Goal: Task Accomplishment & Management: Use online tool/utility

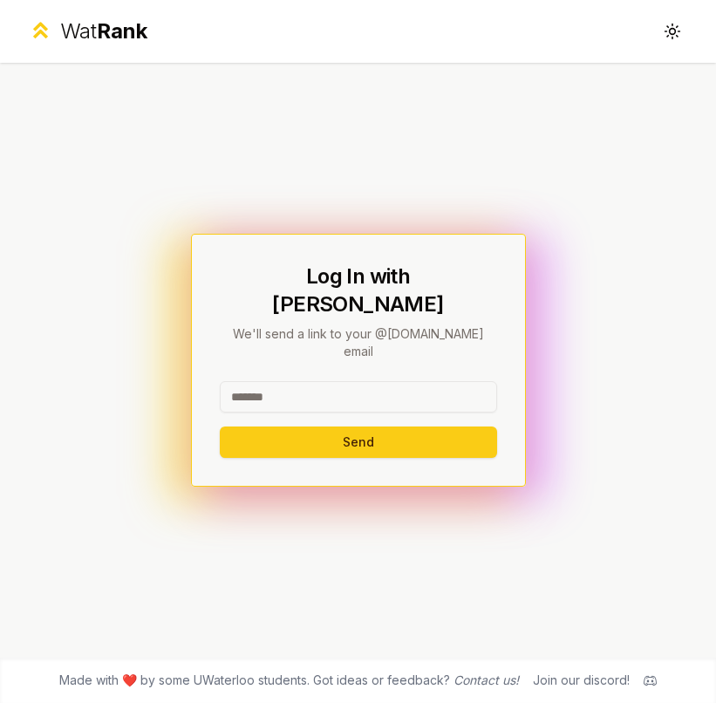
click at [331, 381] on input at bounding box center [358, 396] width 277 height 31
type input "*******"
click at [220, 426] on button "Send" at bounding box center [358, 441] width 277 height 31
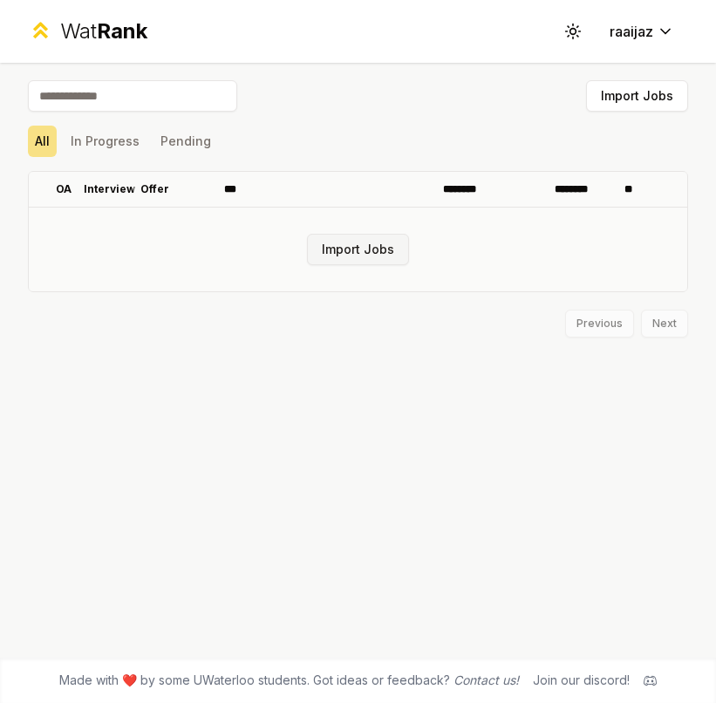
click at [357, 248] on button "Import Jobs" at bounding box center [358, 249] width 102 height 31
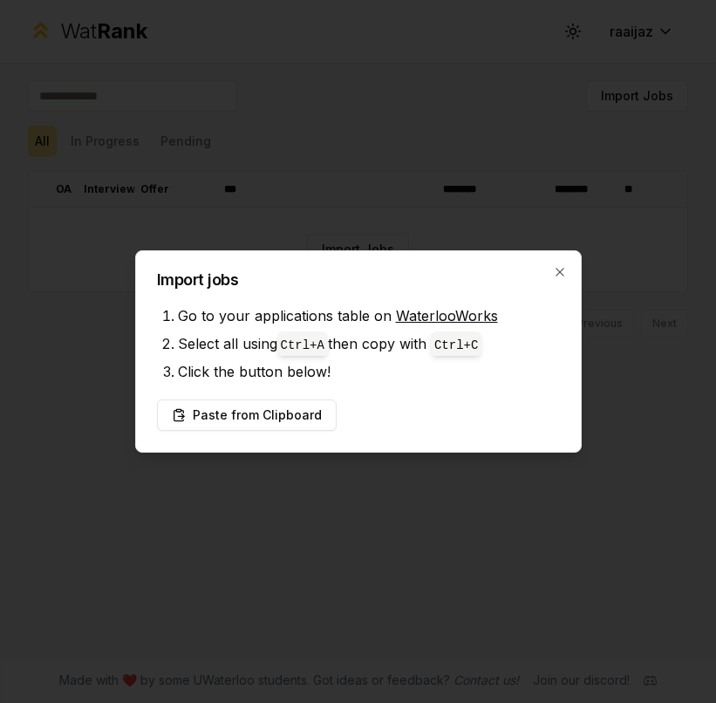
click at [396, 396] on div "Import jobs Go to your applications table on WaterlooWorks Select all using Ctr…" at bounding box center [358, 351] width 446 height 202
click at [297, 407] on button "Paste from Clipboard" at bounding box center [247, 414] width 180 height 31
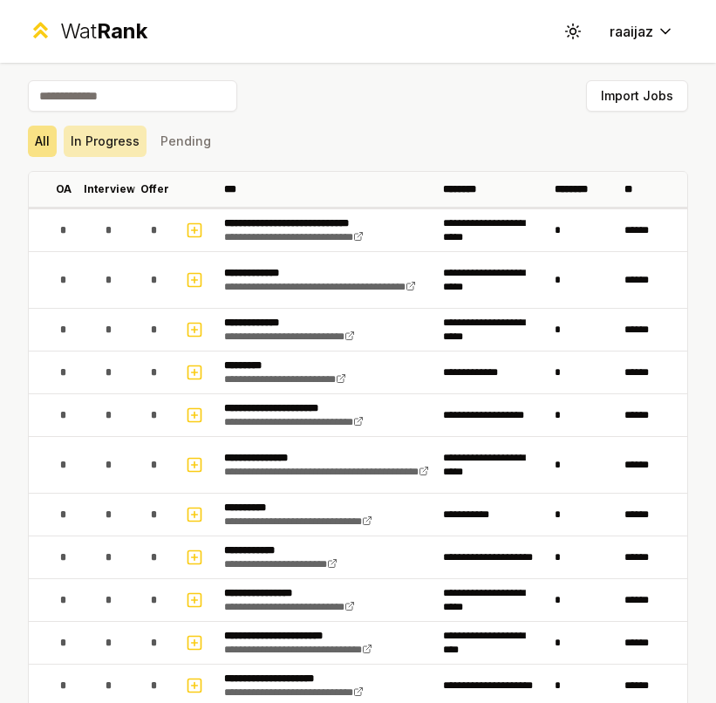
click at [111, 146] on button "In Progress" at bounding box center [105, 141] width 83 height 31
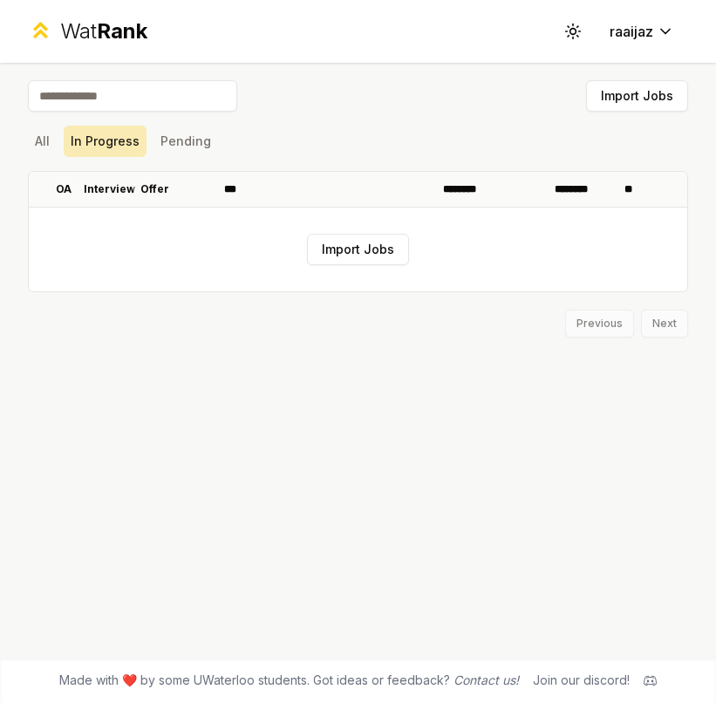
click at [143, 140] on button "In Progress" at bounding box center [105, 141] width 83 height 31
click at [165, 139] on button "Pending" at bounding box center [185, 141] width 65 height 31
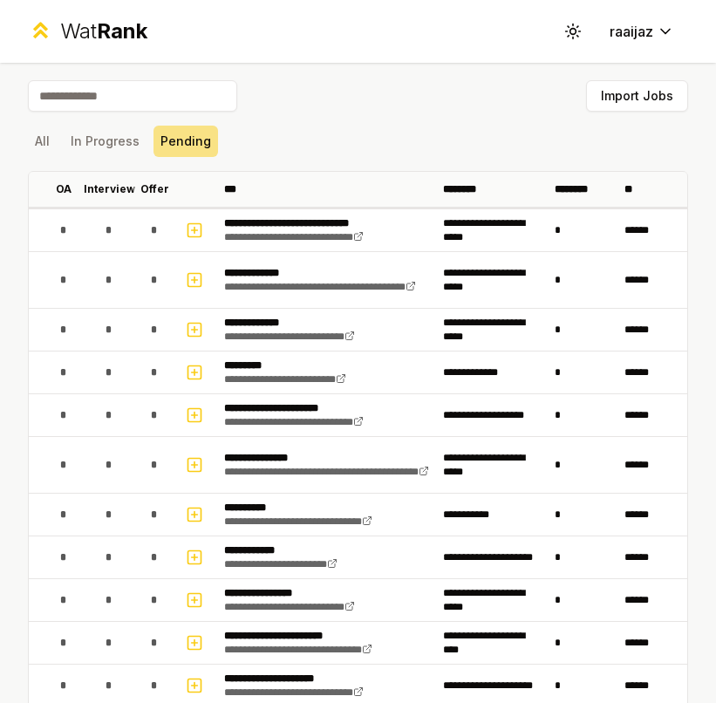
click at [62, 141] on div "All In Progress Pending" at bounding box center [358, 141] width 660 height 31
click at [51, 142] on button "All" at bounding box center [42, 141] width 29 height 31
click at [627, 94] on button "Import Jobs" at bounding box center [637, 95] width 102 height 31
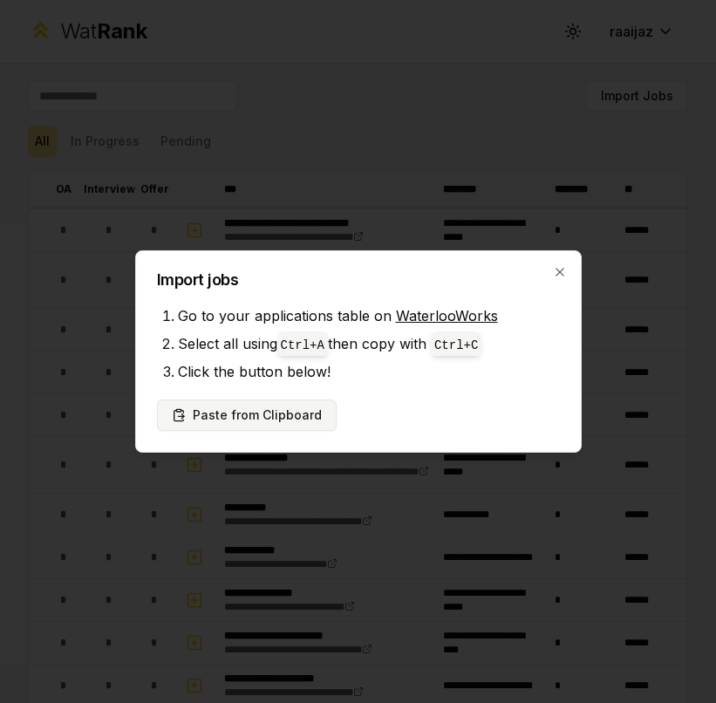
click at [286, 410] on button "Paste from Clipboard" at bounding box center [247, 414] width 180 height 31
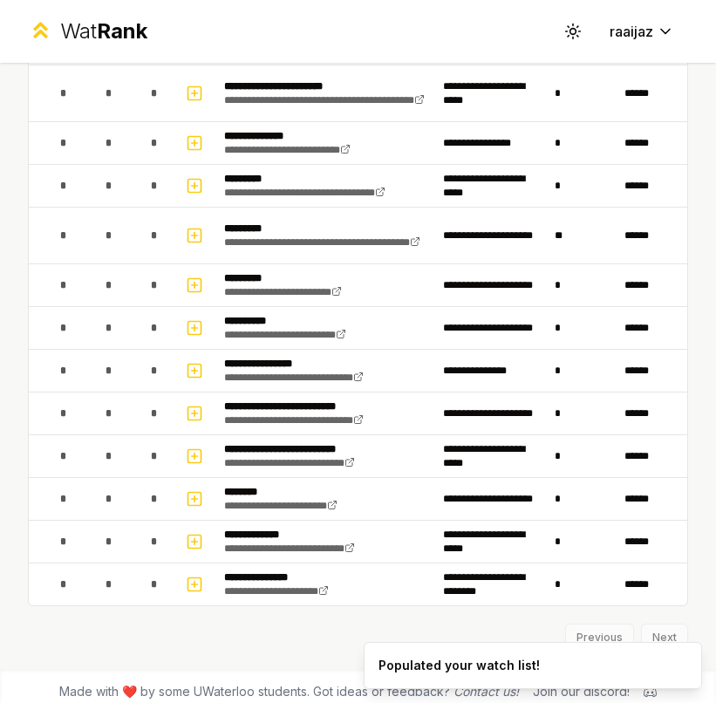
scroll to position [1890, 0]
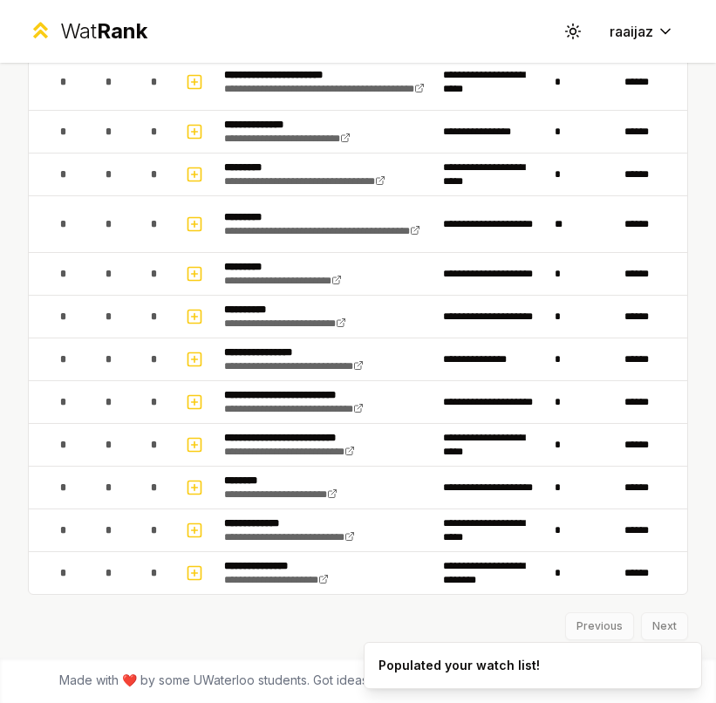
click at [640, 625] on div "Previous Next" at bounding box center [358, 617] width 660 height 45
click at [387, 609] on div "Previous Next" at bounding box center [358, 617] width 660 height 45
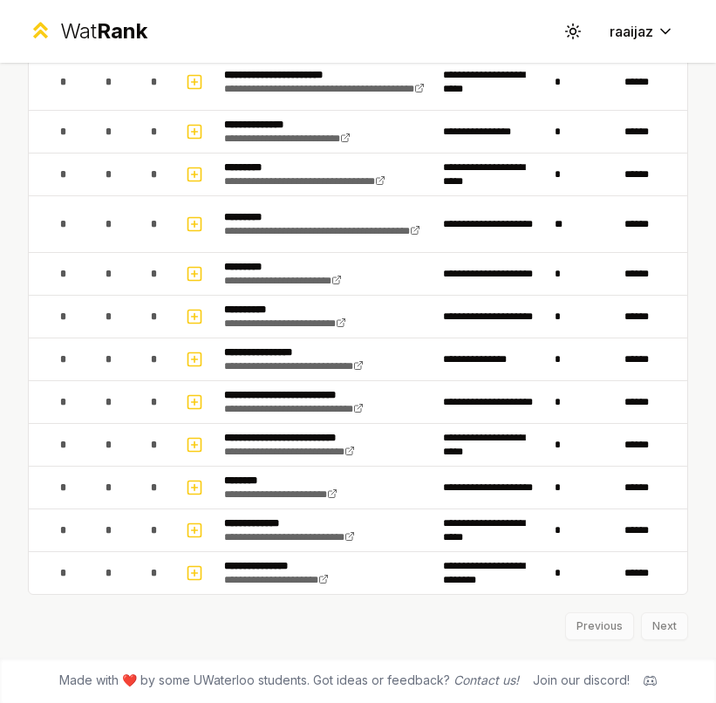
scroll to position [1393, 0]
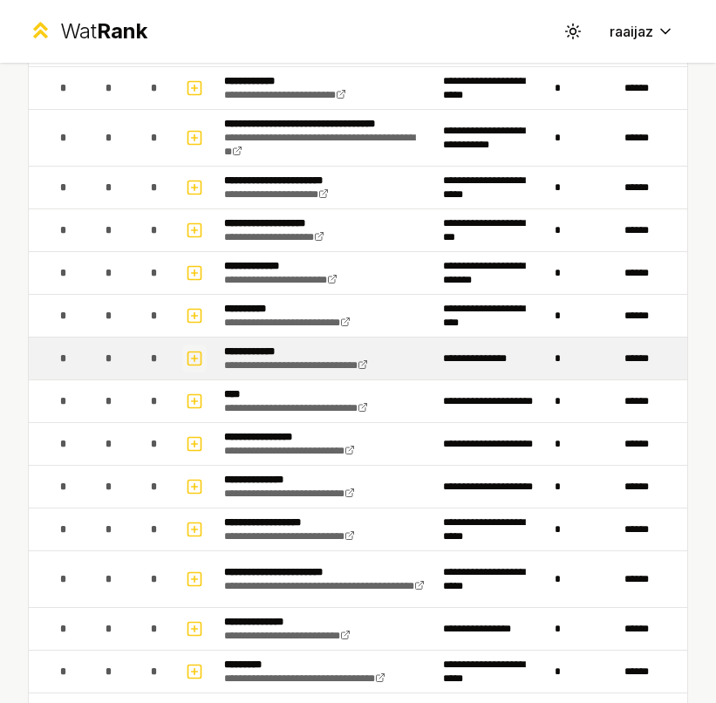
click at [192, 355] on icon "button" at bounding box center [194, 358] width 17 height 21
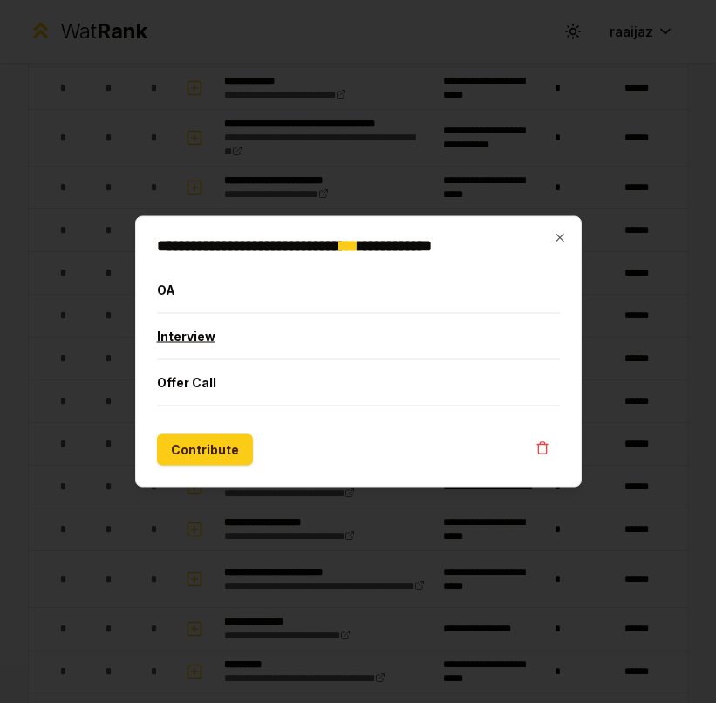
click at [189, 336] on button "Interview" at bounding box center [358, 336] width 403 height 45
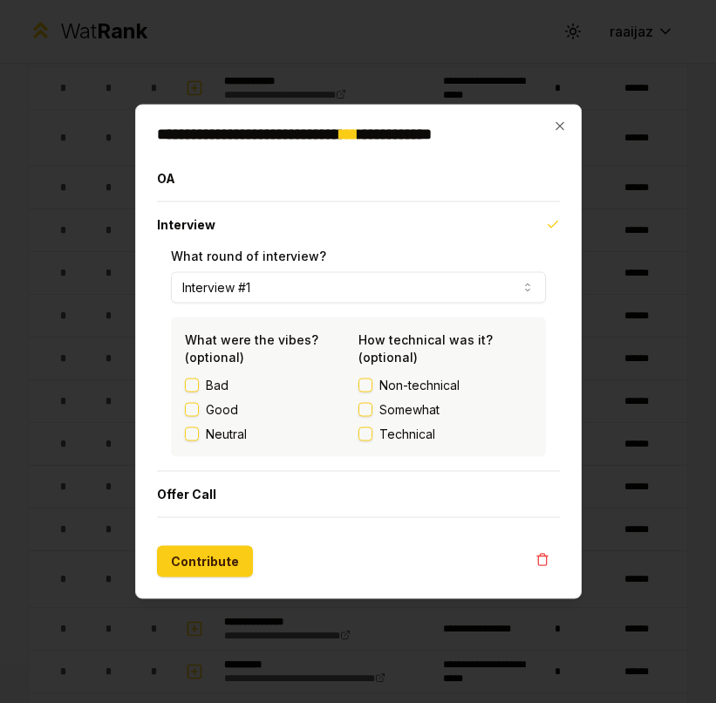
click at [275, 289] on button "Interview #1" at bounding box center [358, 287] width 375 height 31
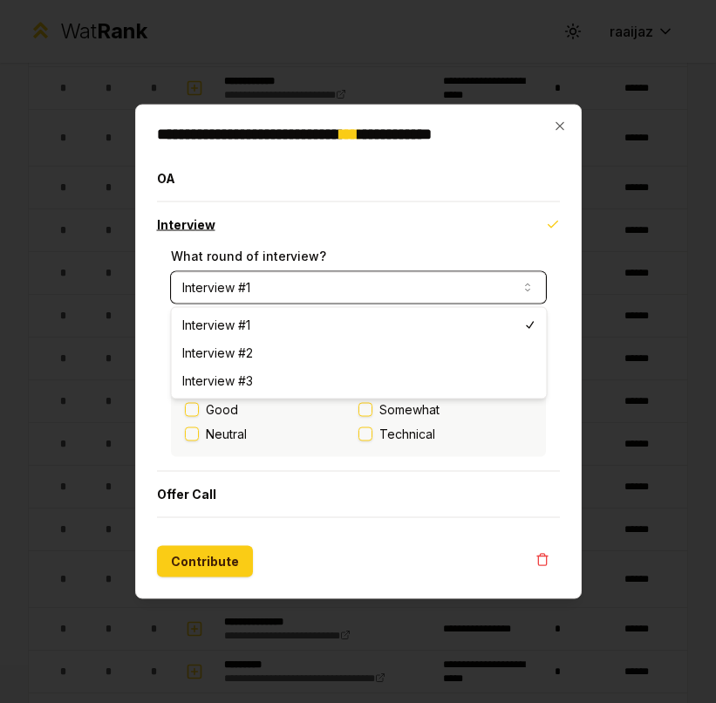
click at [356, 233] on button "Interview" at bounding box center [358, 224] width 403 height 45
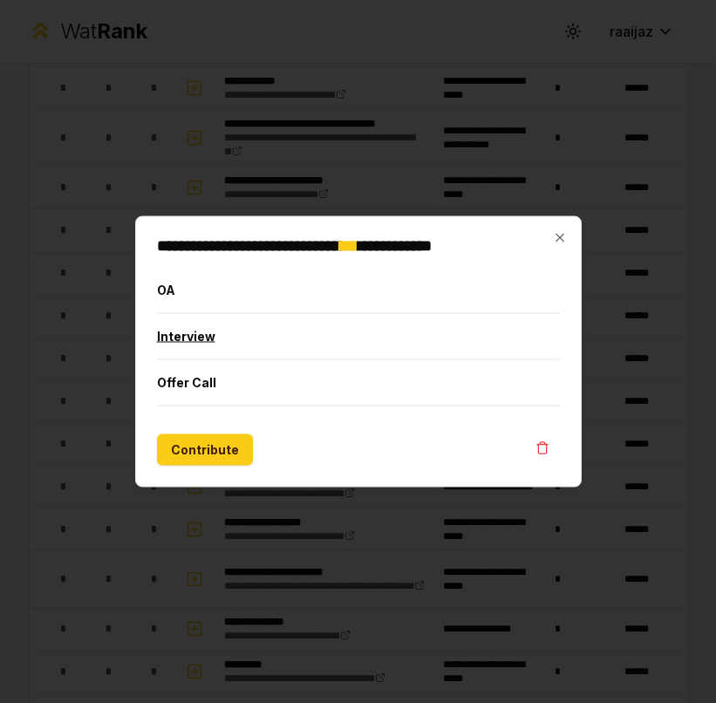
click at [261, 336] on button "Interview" at bounding box center [358, 336] width 403 height 45
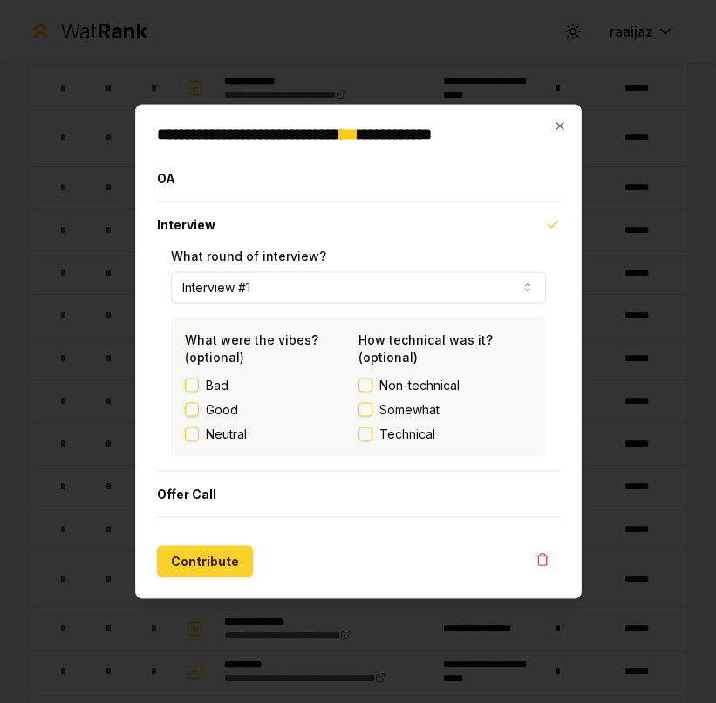
click at [224, 557] on button "Contribute" at bounding box center [205, 561] width 96 height 31
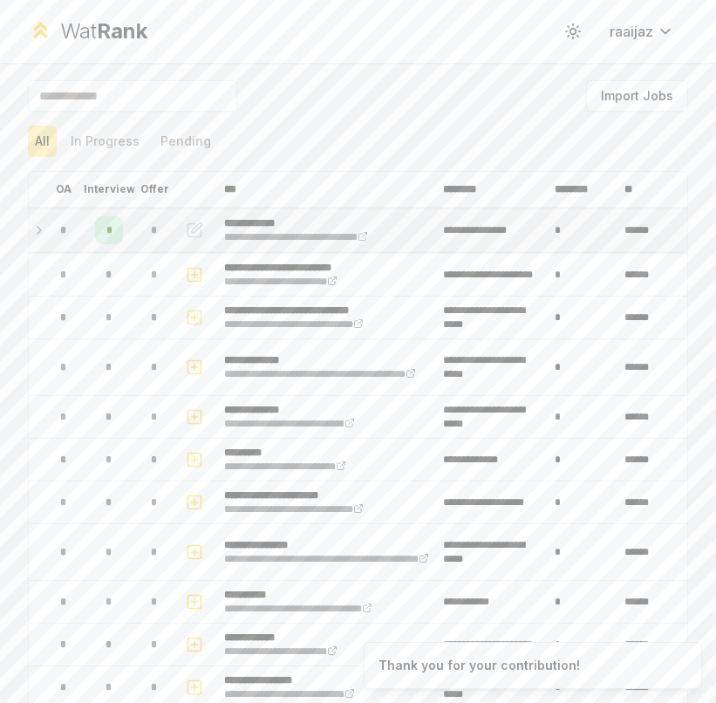
click at [36, 227] on icon at bounding box center [39, 230] width 14 height 21
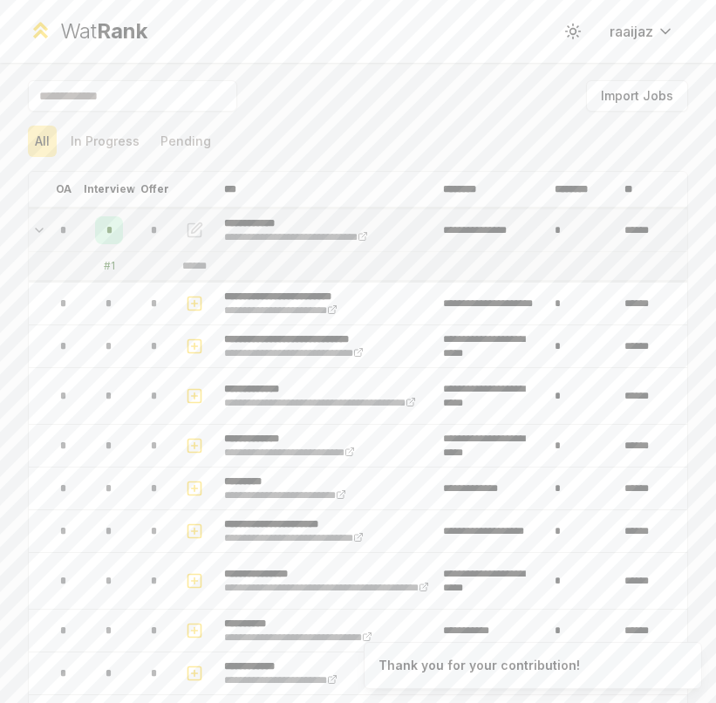
click at [38, 228] on icon at bounding box center [39, 230] width 14 height 21
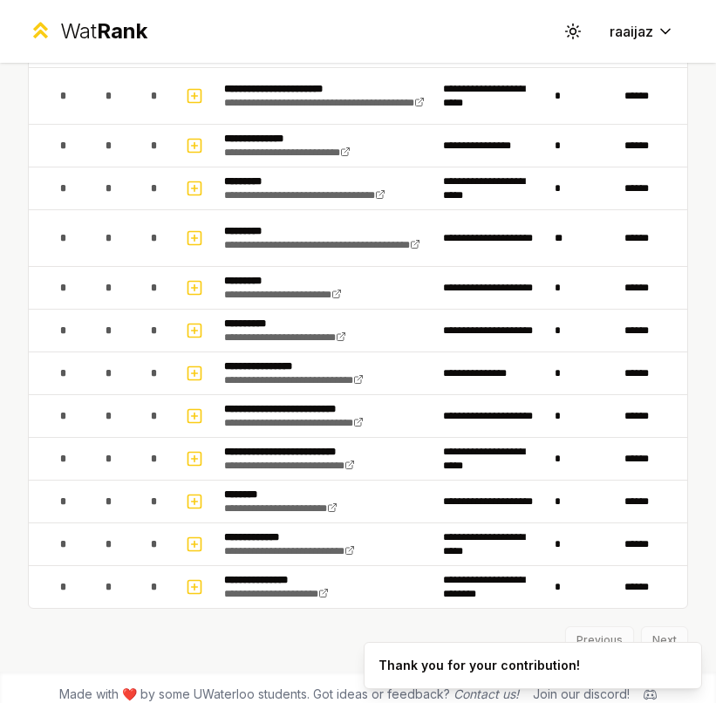
scroll to position [1892, 0]
